Goal: Feedback & Contribution: Submit feedback/report problem

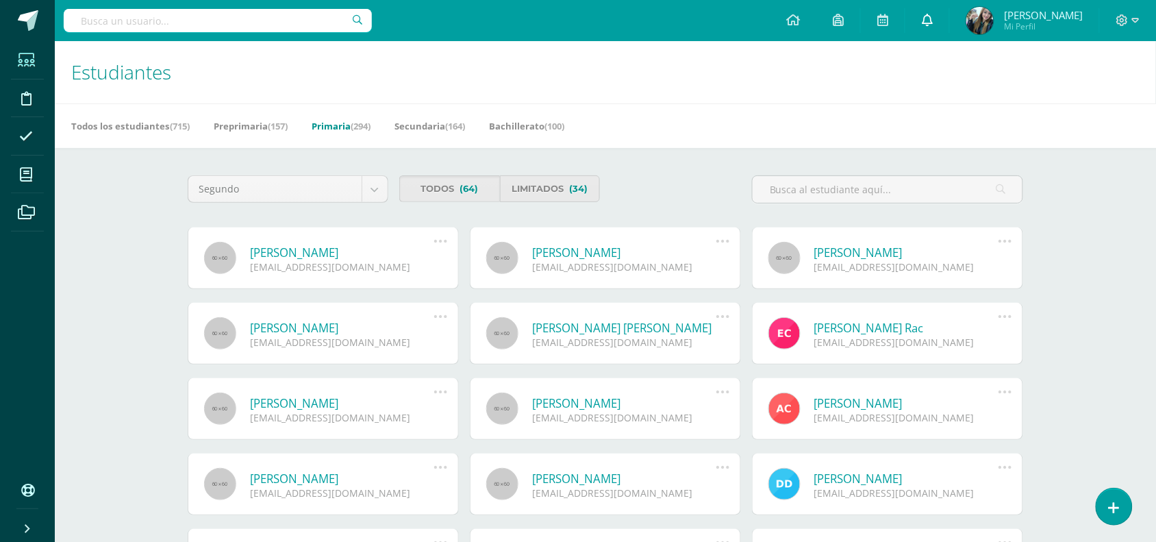
click at [949, 14] on link at bounding box center [928, 20] width 44 height 41
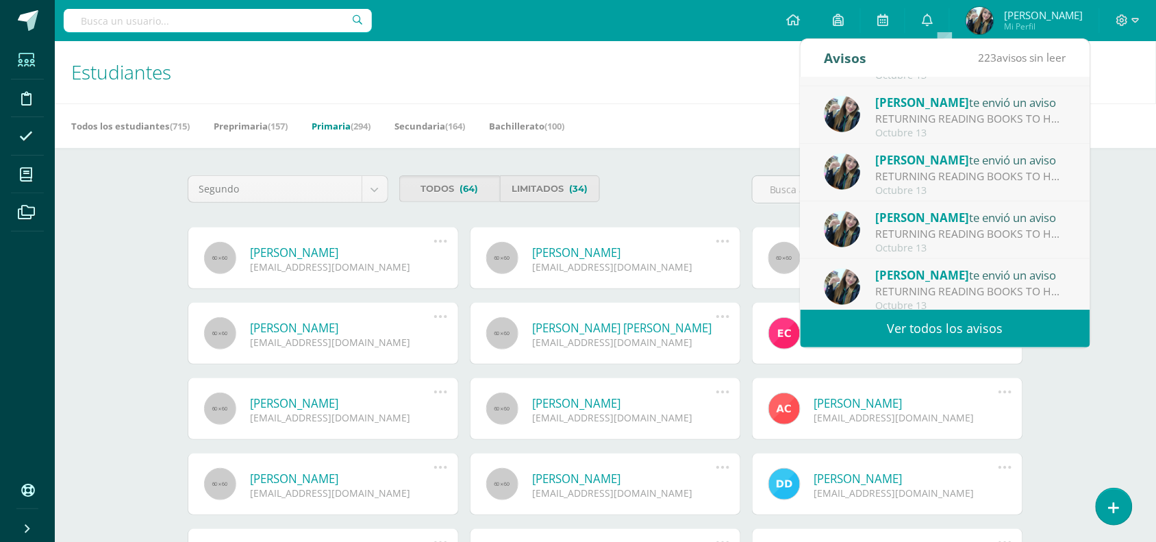
scroll to position [227, 0]
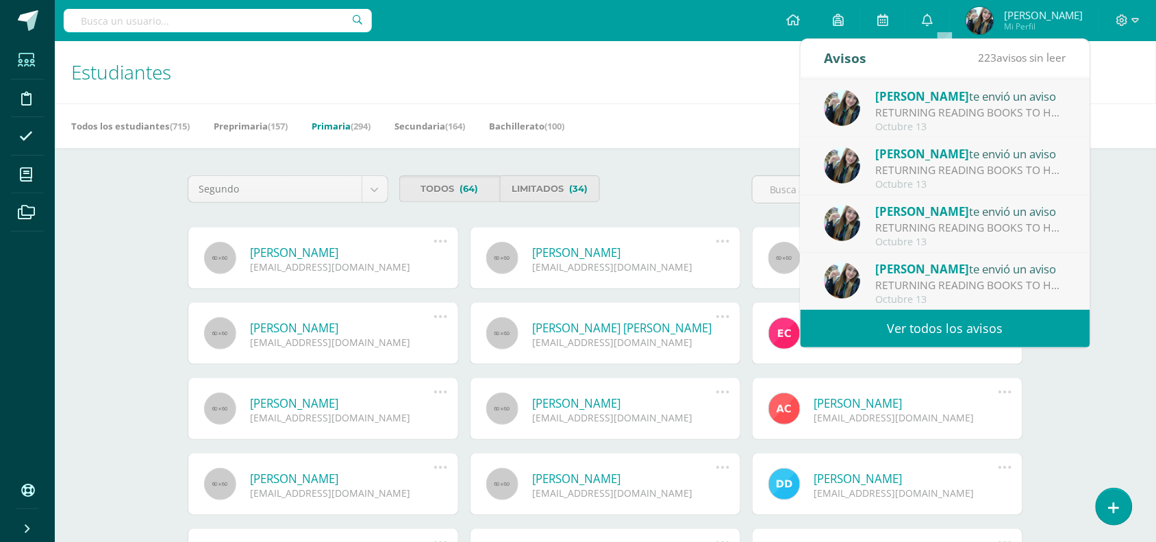
click at [971, 323] on link "Ver todos los avisos" at bounding box center [946, 329] width 290 height 38
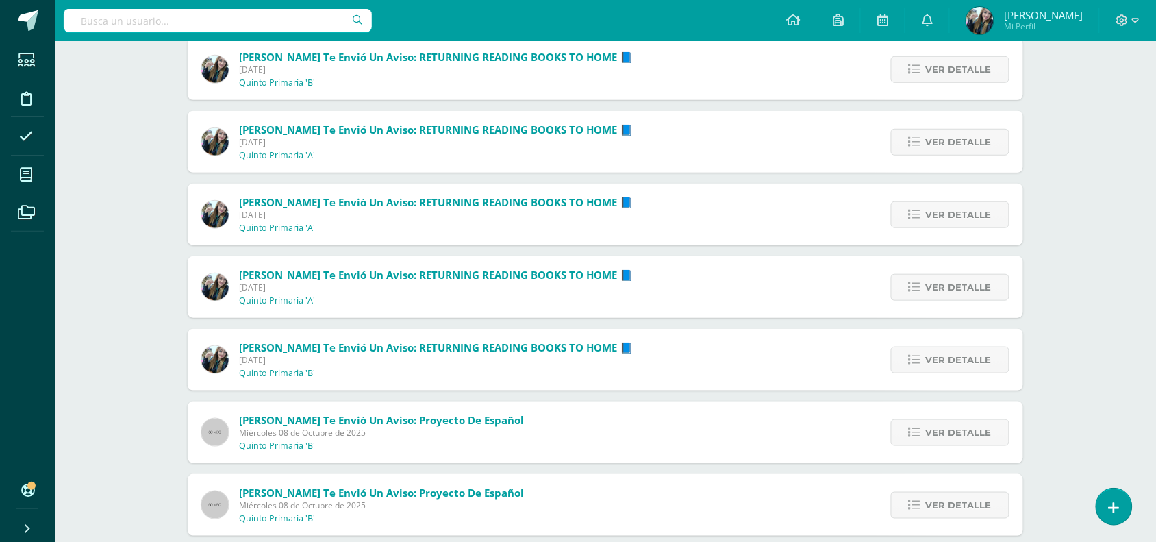
scroll to position [240, 0]
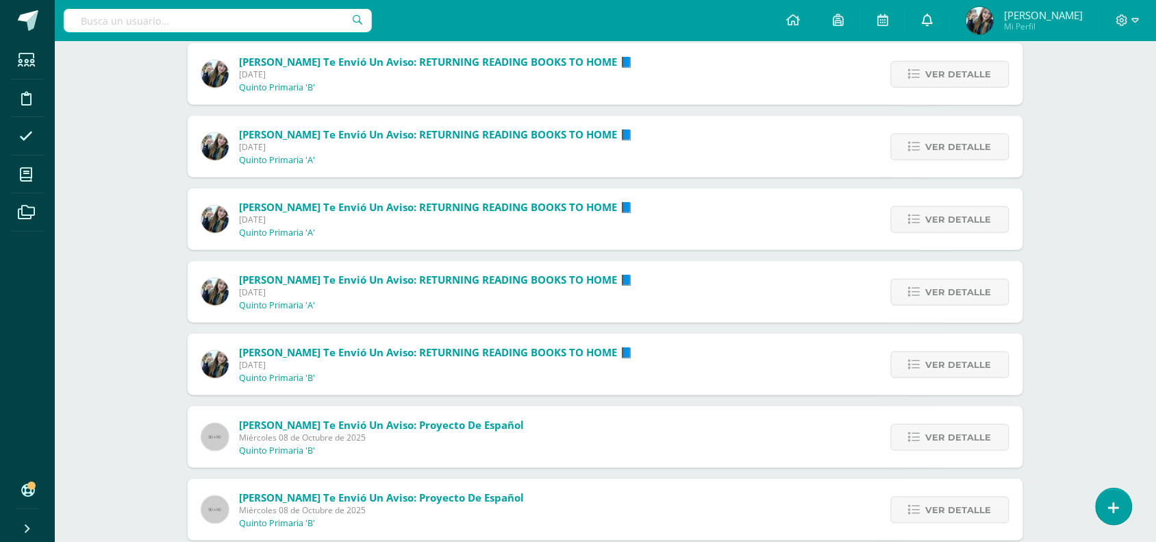
click at [933, 25] on icon at bounding box center [927, 20] width 11 height 12
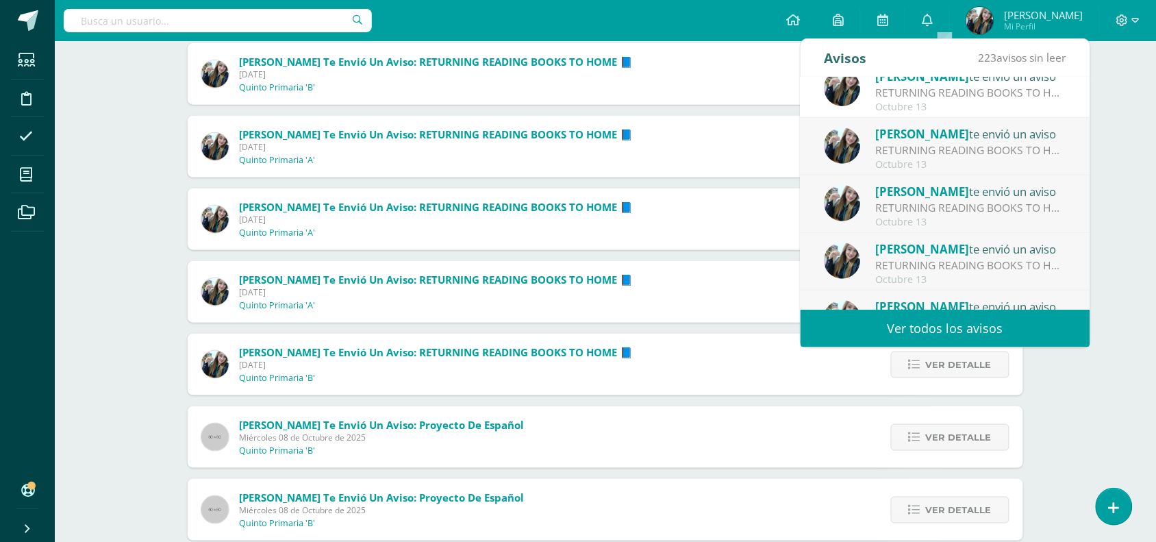
scroll to position [227, 0]
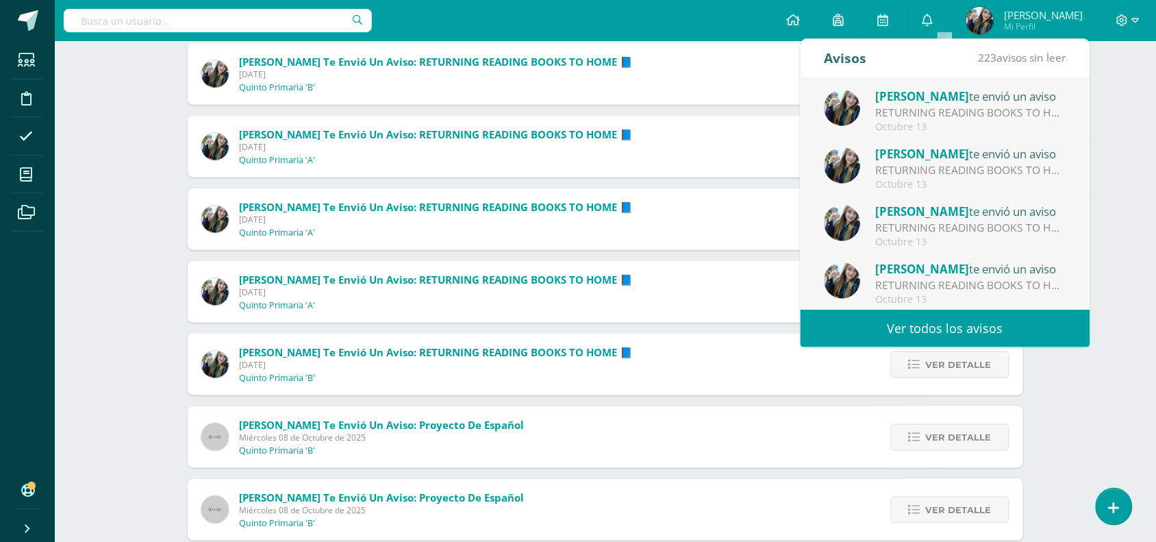
click at [981, 316] on link "Ver todos los avisos" at bounding box center [946, 329] width 290 height 38
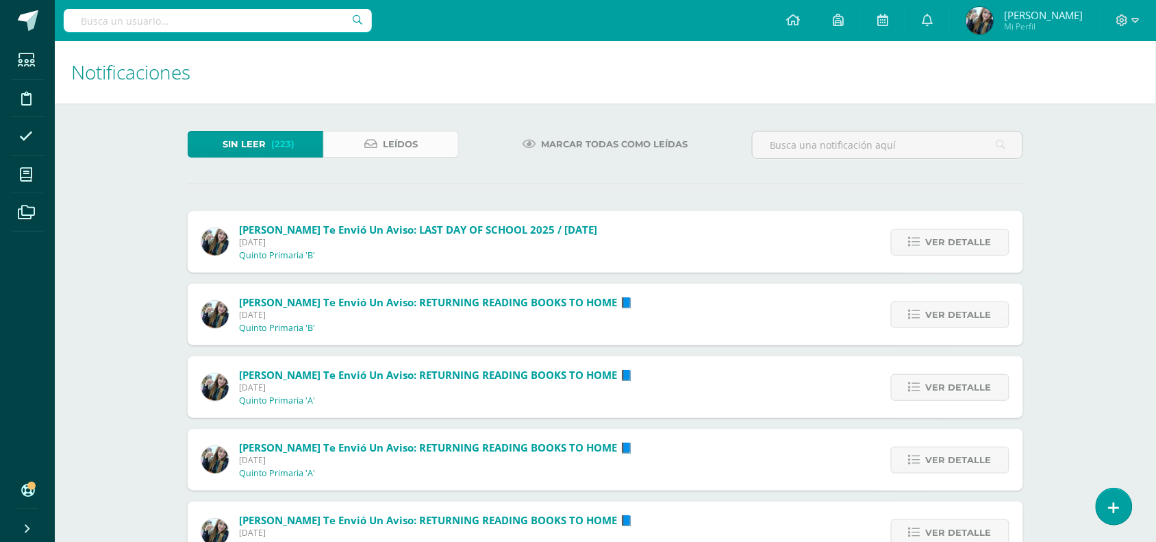
click at [350, 141] on link "Leídos" at bounding box center [391, 144] width 136 height 27
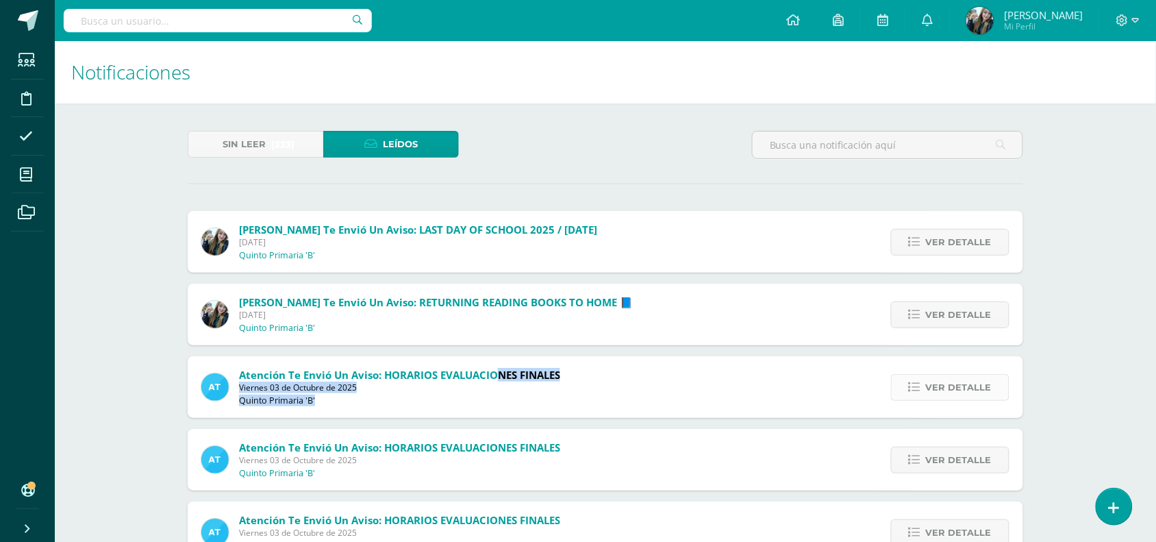
drag, startPoint x: 495, startPoint y: 372, endPoint x: 910, endPoint y: 394, distance: 415.7
click at [910, 394] on div "Atención te envió un aviso: HORARIOS EVALUACIONES FINALES Viernes 03 de Octubre…" at bounding box center [606, 387] width 836 height 62
click at [910, 394] on link "Ver detalle" at bounding box center [950, 387] width 119 height 27
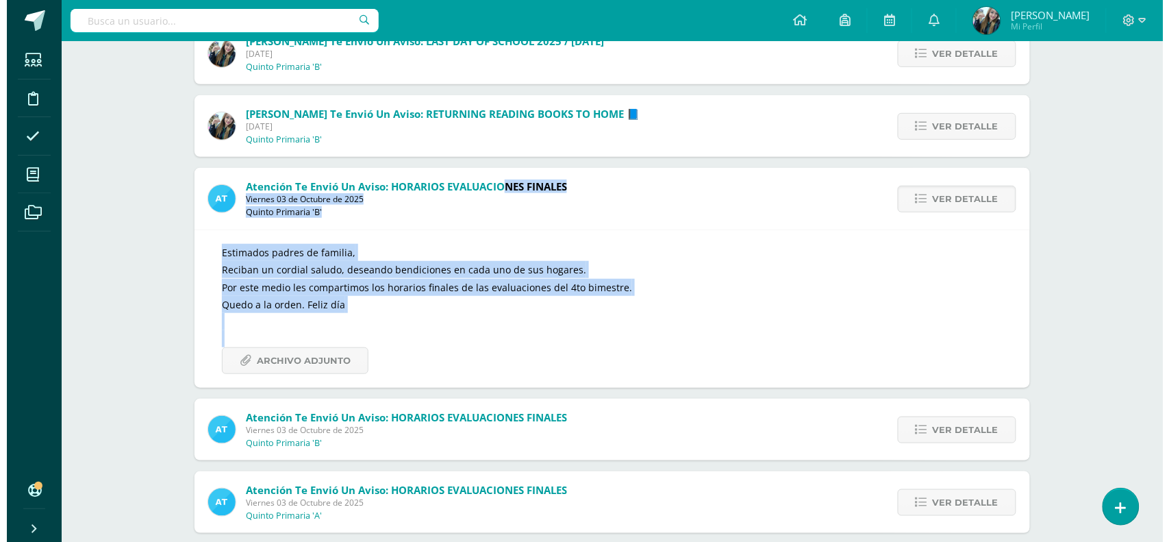
scroll to position [197, 0]
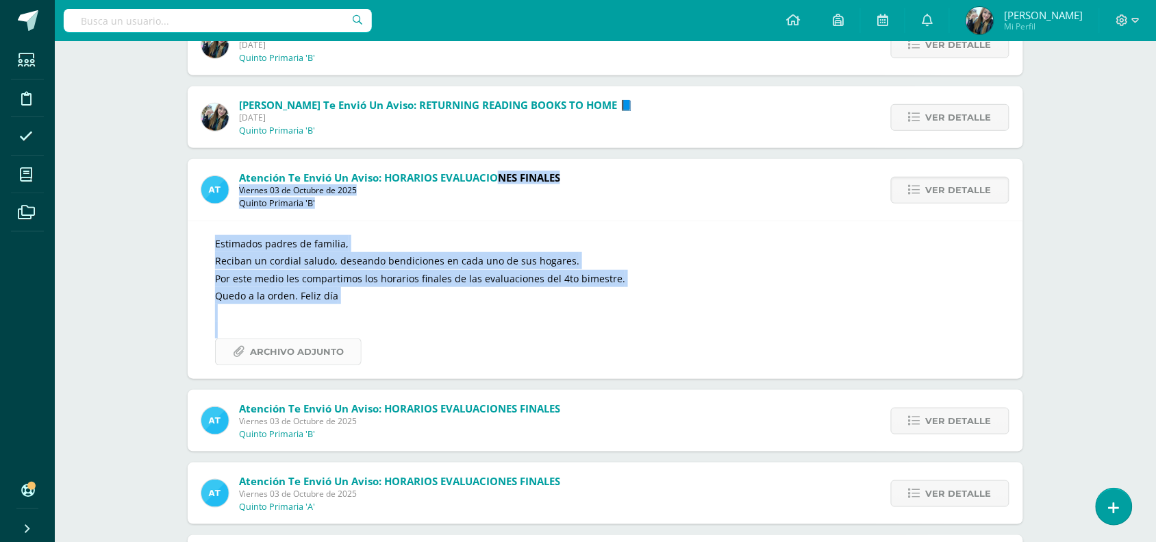
click at [286, 350] on span "Archivo Adjunto" at bounding box center [297, 351] width 94 height 25
click at [1103, 492] on link at bounding box center [1114, 506] width 39 height 40
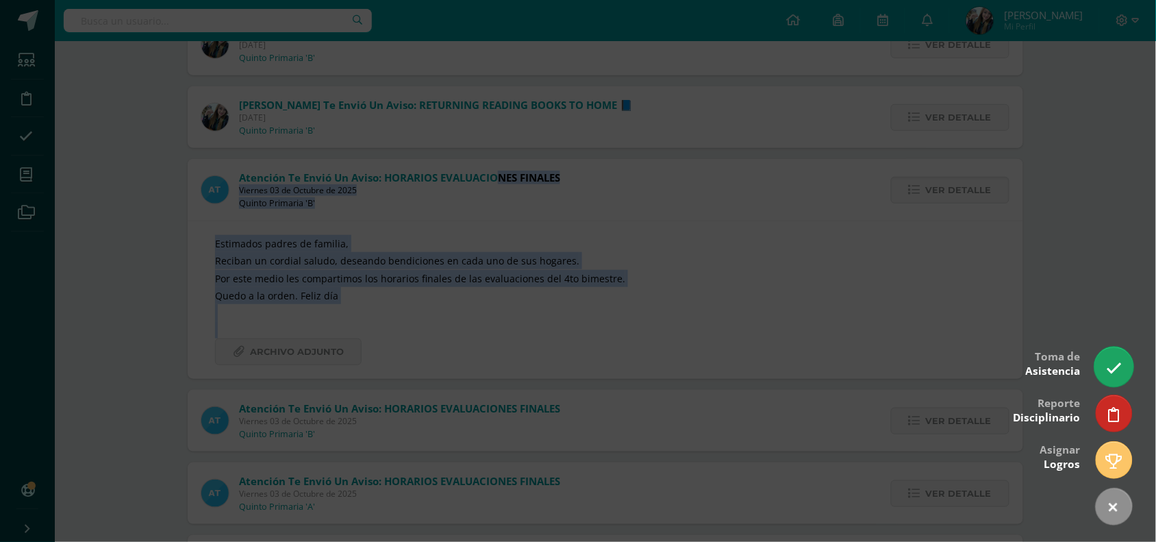
click at [1115, 360] on icon at bounding box center [1114, 368] width 16 height 16
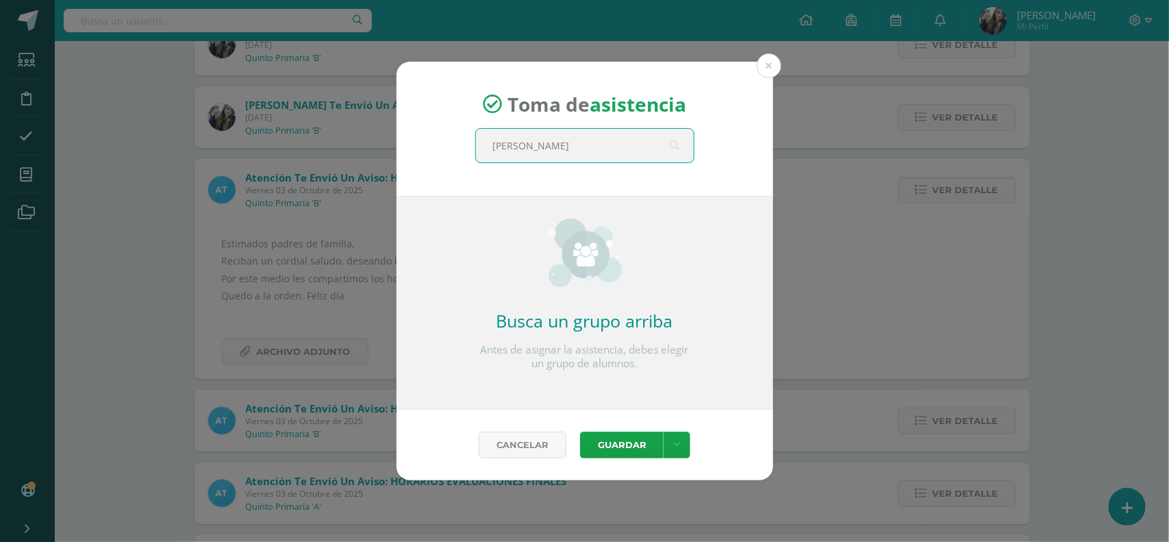
type input "Quinto B"
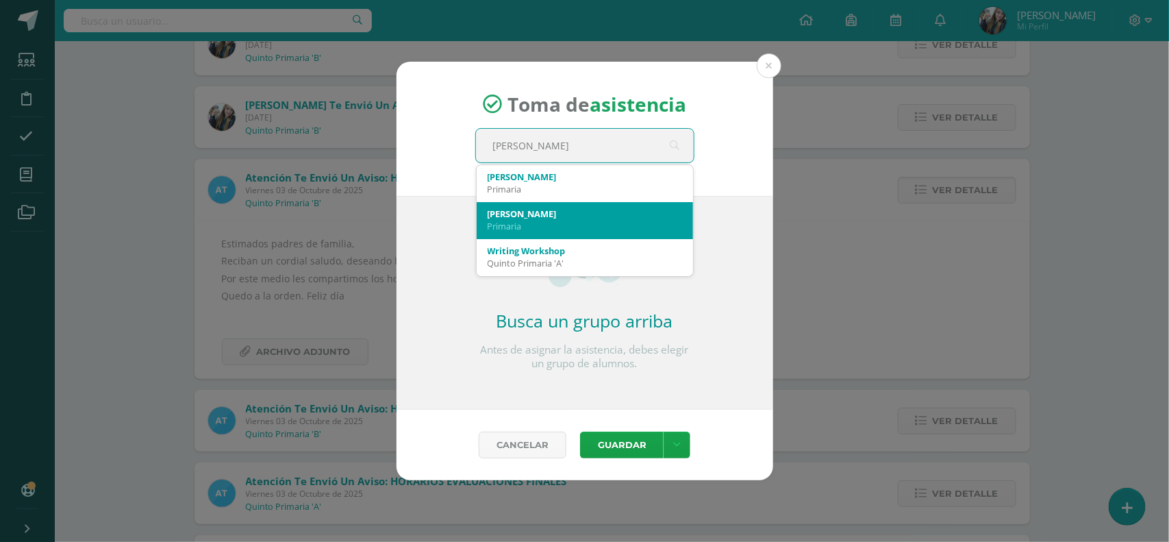
click at [546, 217] on div "Quinto B" at bounding box center [585, 214] width 195 height 12
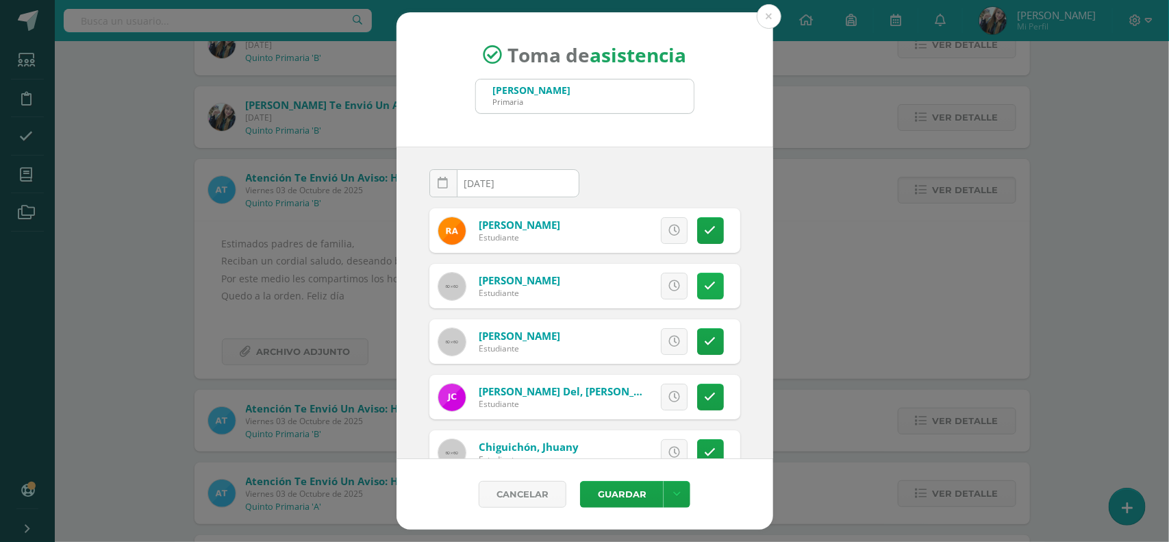
click at [697, 290] on link at bounding box center [710, 286] width 27 height 27
click at [651, 283] on span "Excusa" at bounding box center [651, 285] width 38 height 25
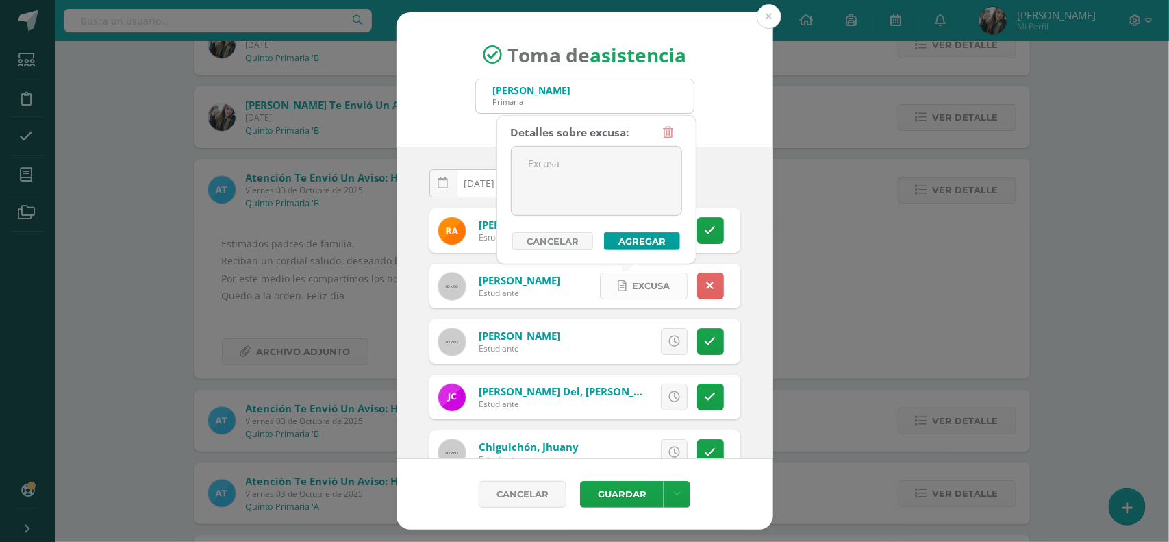
click at [653, 278] on span "Excusa" at bounding box center [651, 285] width 38 height 25
click at [615, 173] on textarea at bounding box center [597, 181] width 170 height 69
type textarea "Enferma mamá mando correo"
click at [631, 236] on button "Agregar" at bounding box center [642, 241] width 76 height 18
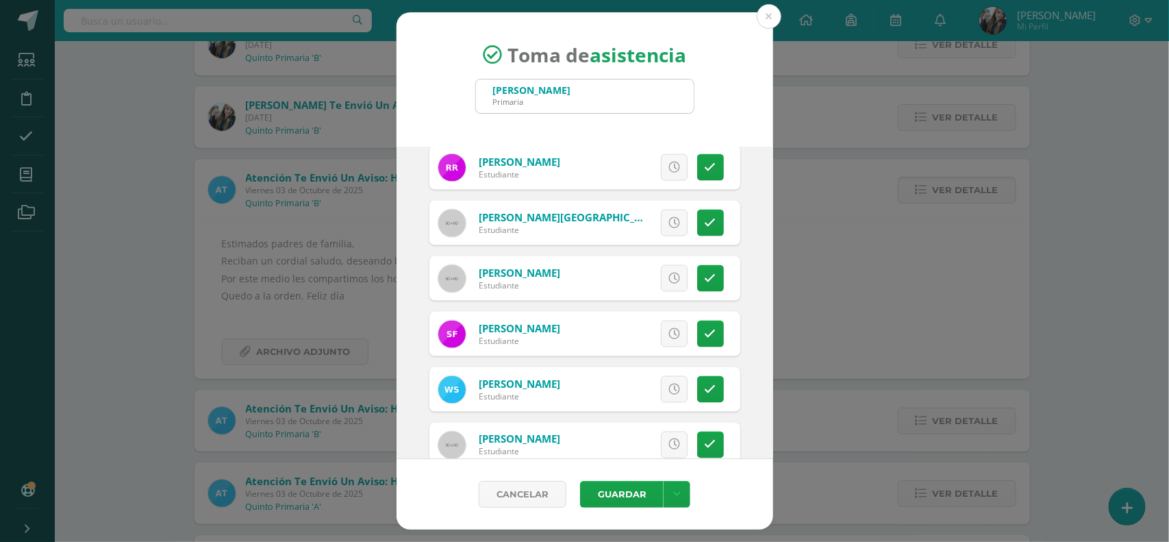
scroll to position [926, 0]
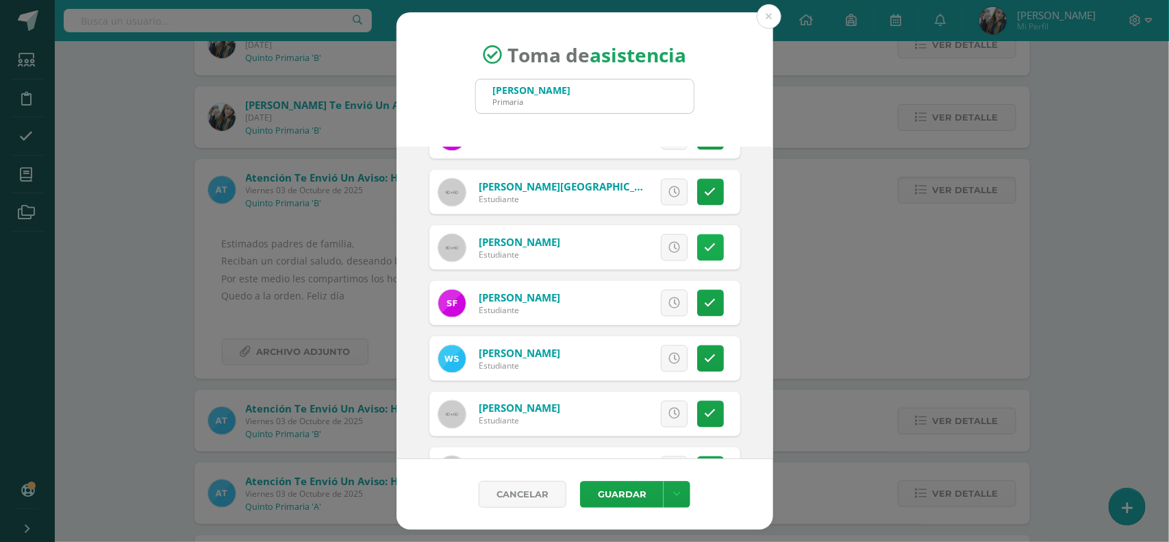
click at [704, 252] on link at bounding box center [710, 247] width 27 height 27
click at [649, 245] on span "Excusa" at bounding box center [651, 247] width 38 height 25
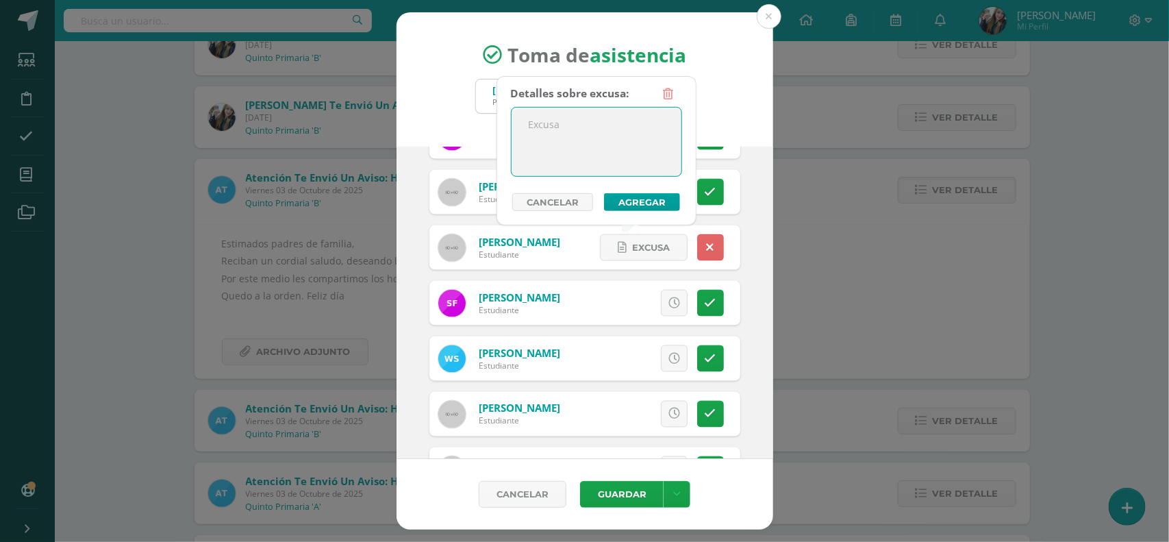
click at [611, 136] on textarea at bounding box center [597, 142] width 170 height 69
type textarea "Posible enfermedad boca, mano pies"
click at [627, 203] on button "Agregar" at bounding box center [642, 202] width 76 height 18
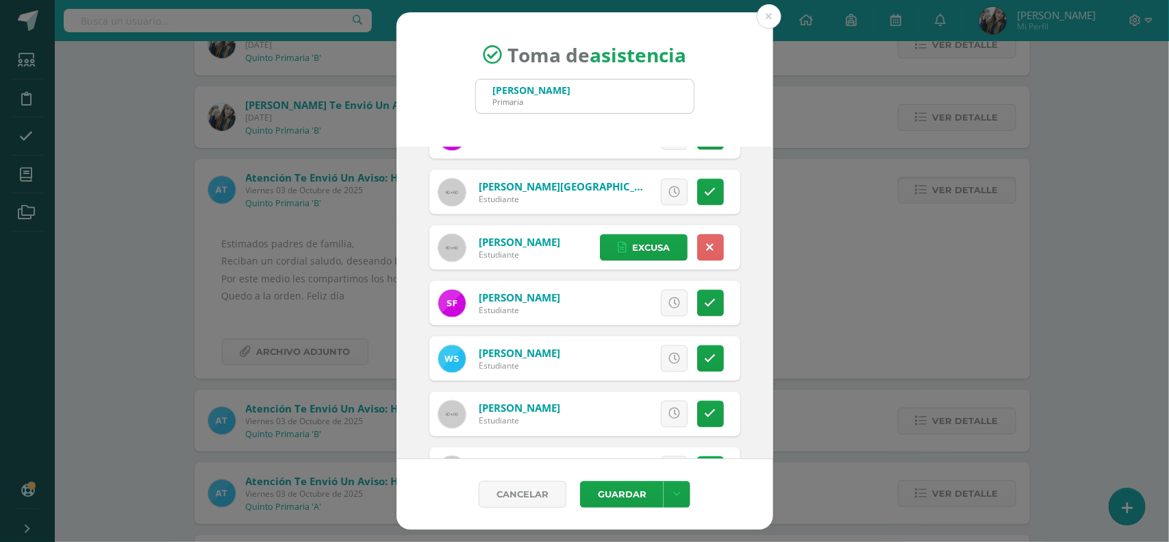
click at [638, 478] on div "Cancelar Guardar Guardar sin notificar inasistencias" at bounding box center [585, 494] width 377 height 71
click at [638, 494] on button "Guardar" at bounding box center [622, 494] width 84 height 27
